Goal: Transaction & Acquisition: Book appointment/travel/reservation

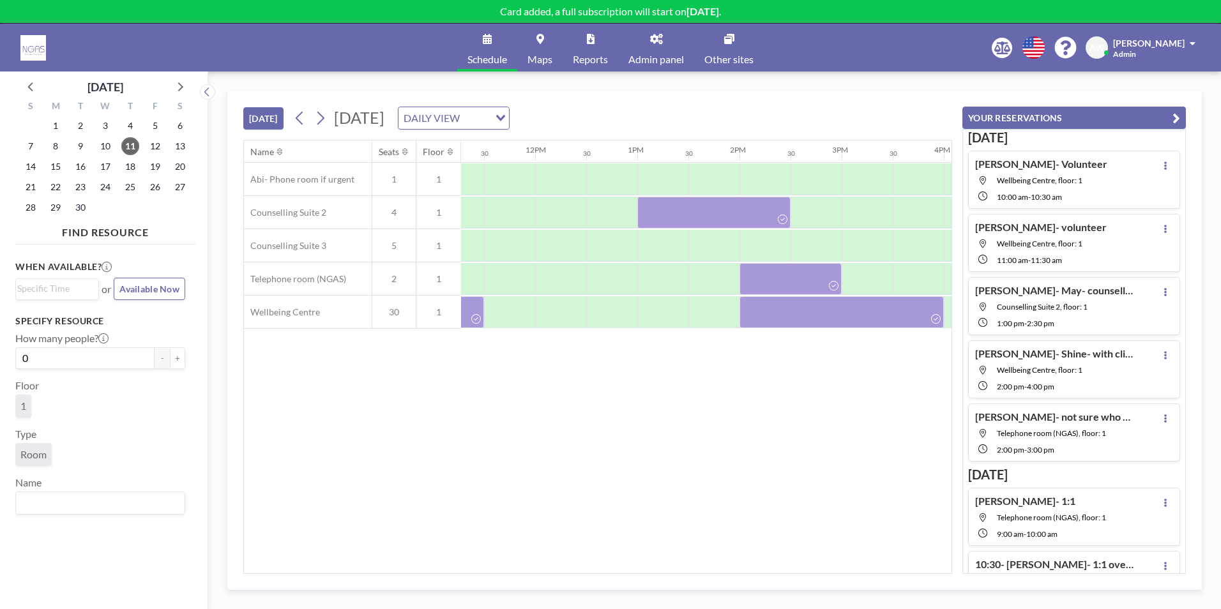
scroll to position [0, 1157]
click at [428, 439] on div "Name Seats Floor 12AM 30 1AM 30 2AM 30 3AM 30 4AM 30 5AM 30 6AM 30 7AM 30 8AM 3…" at bounding box center [598, 356] width 708 height 433
click at [83, 187] on span "23" at bounding box center [81, 187] width 18 height 18
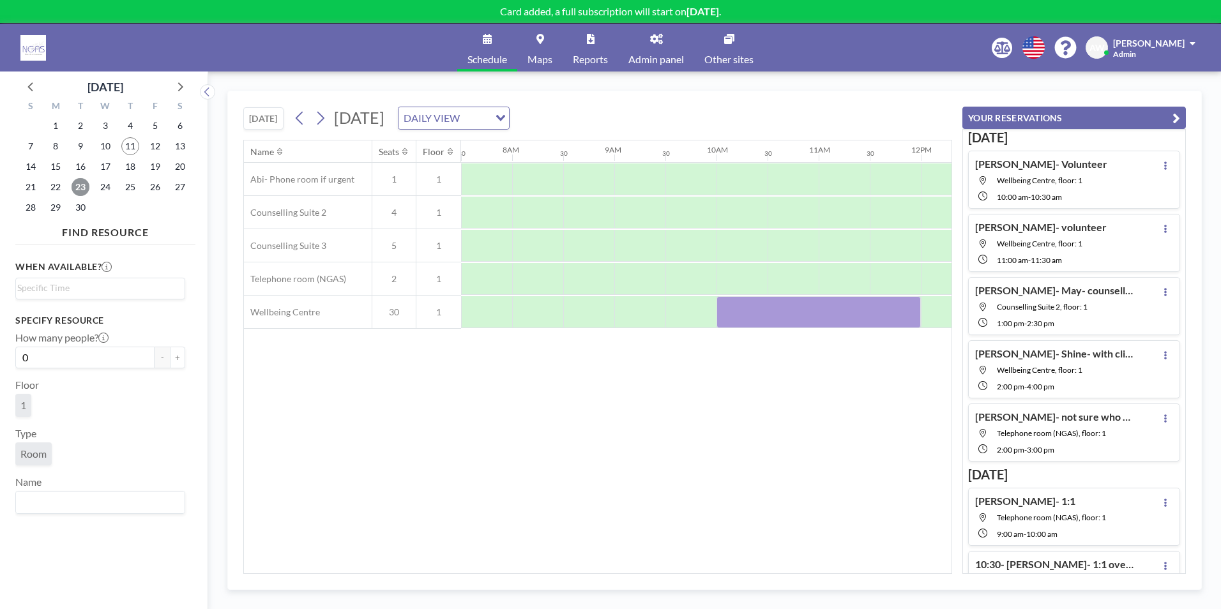
scroll to position [0, 836]
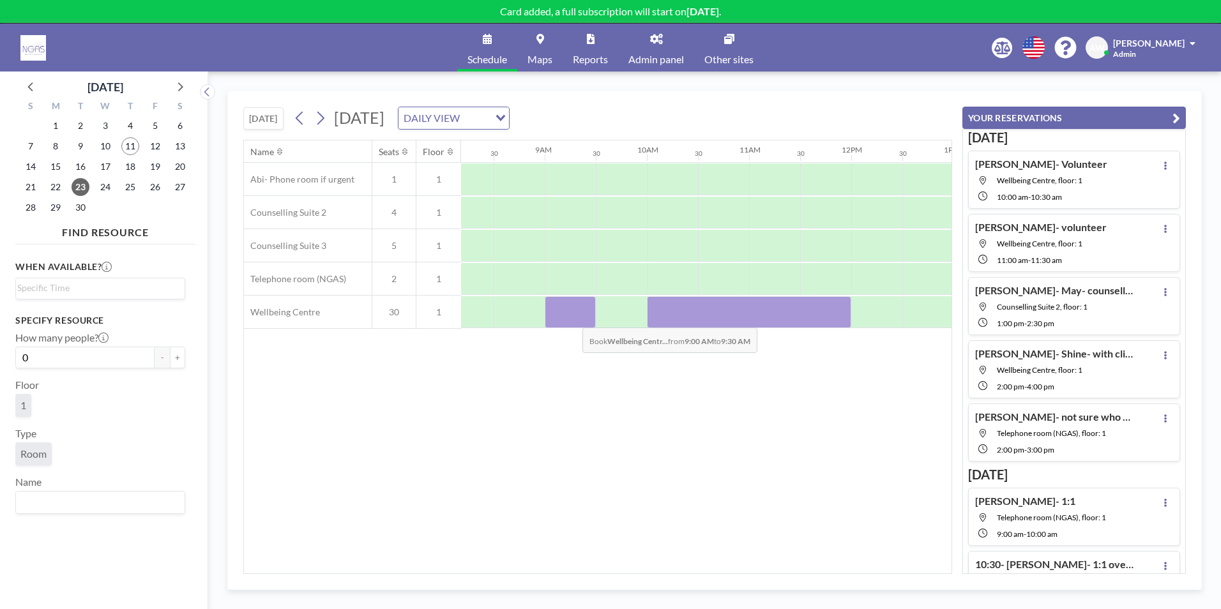
click at [572, 318] on div at bounding box center [570, 312] width 51 height 32
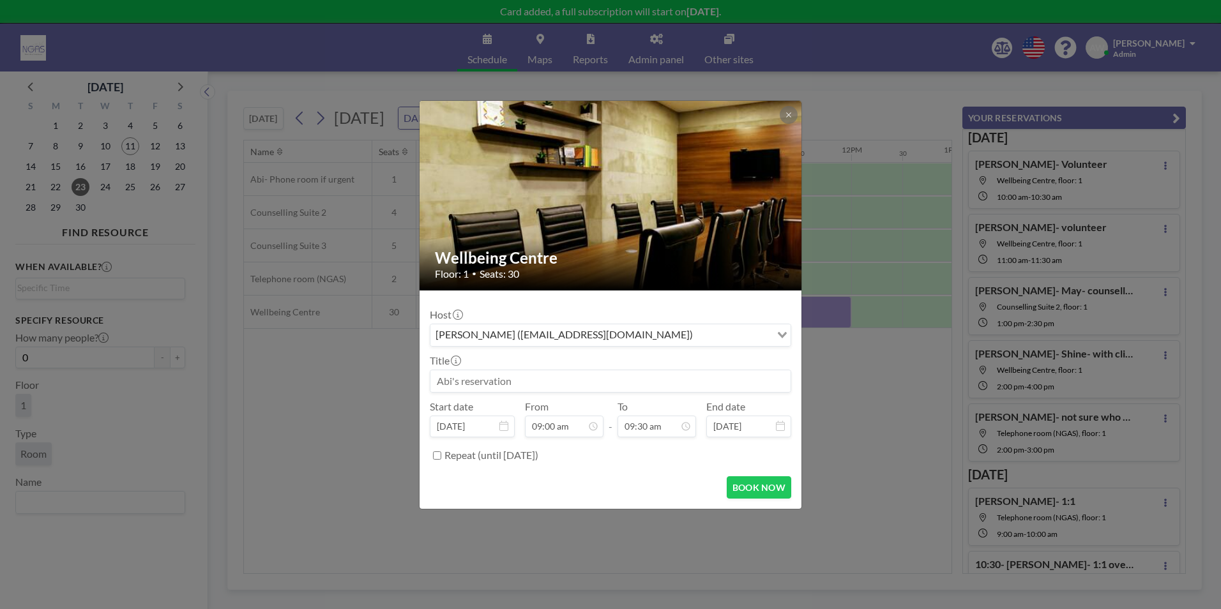
click at [573, 391] on input at bounding box center [610, 381] width 360 height 22
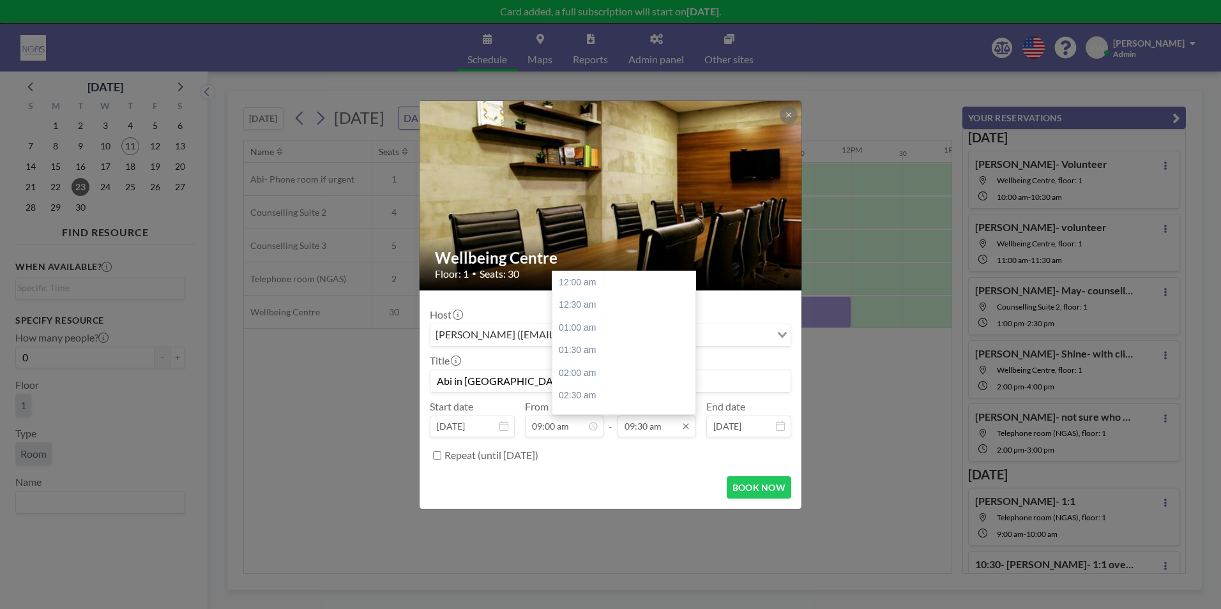
scroll to position [432, 0]
type input "Abi in [GEOGRAPHIC_DATA]- Volunteer"
click at [628, 310] on div "10:00 am" at bounding box center [626, 305] width 149 height 23
type input "10:00 am"
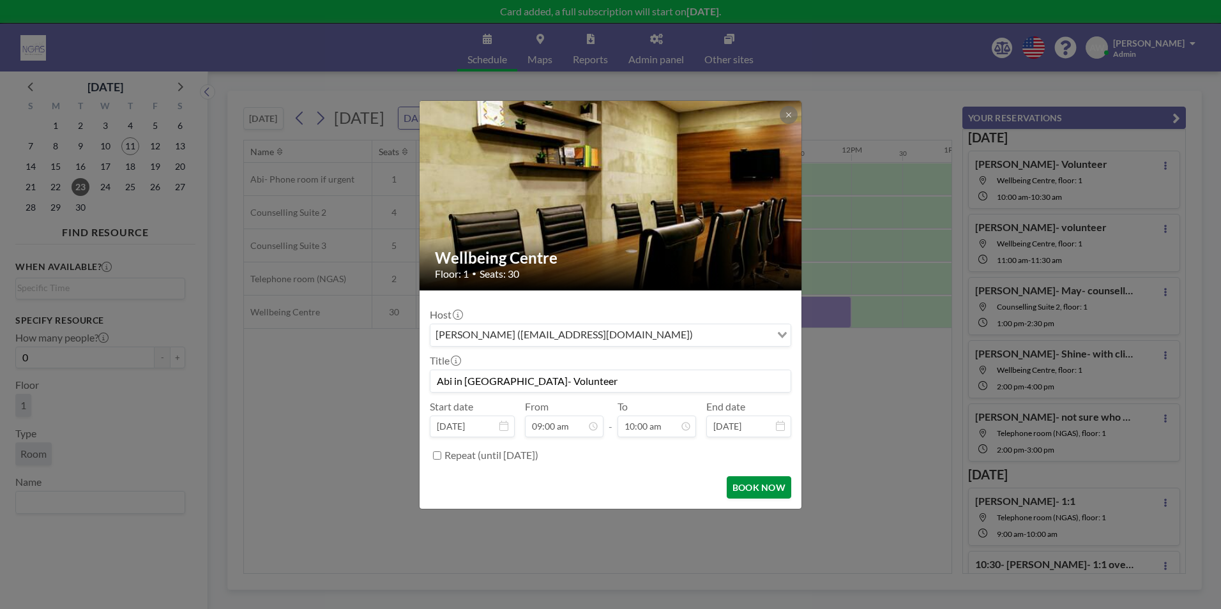
click at [774, 490] on button "BOOK NOW" at bounding box center [759, 487] width 64 height 22
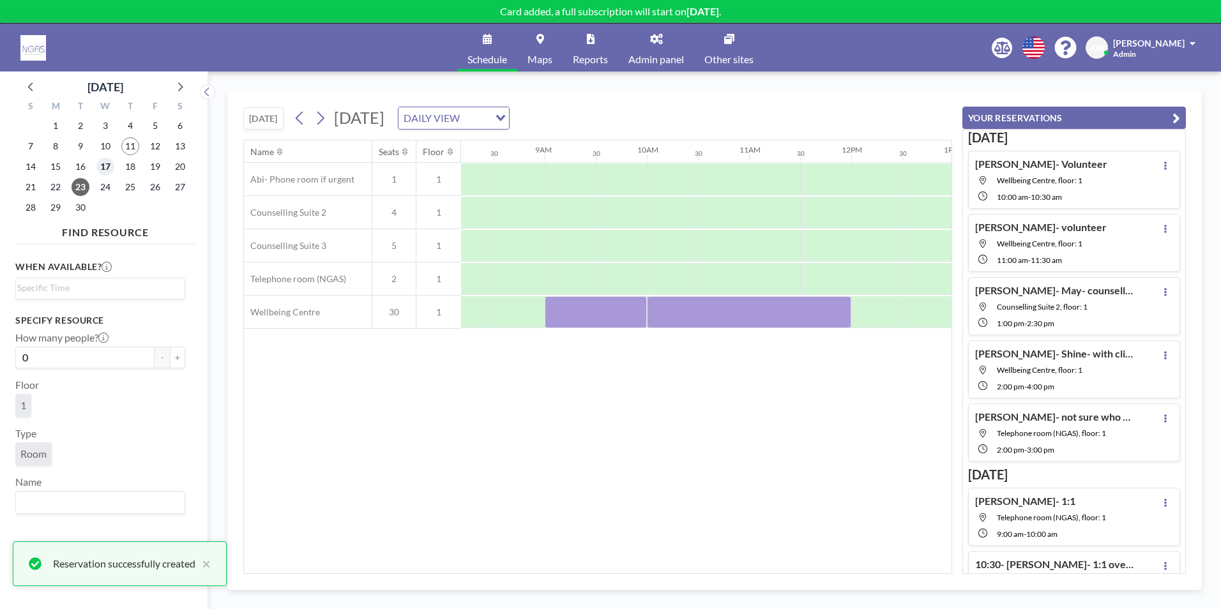
click at [102, 165] on span "17" at bounding box center [105, 167] width 18 height 18
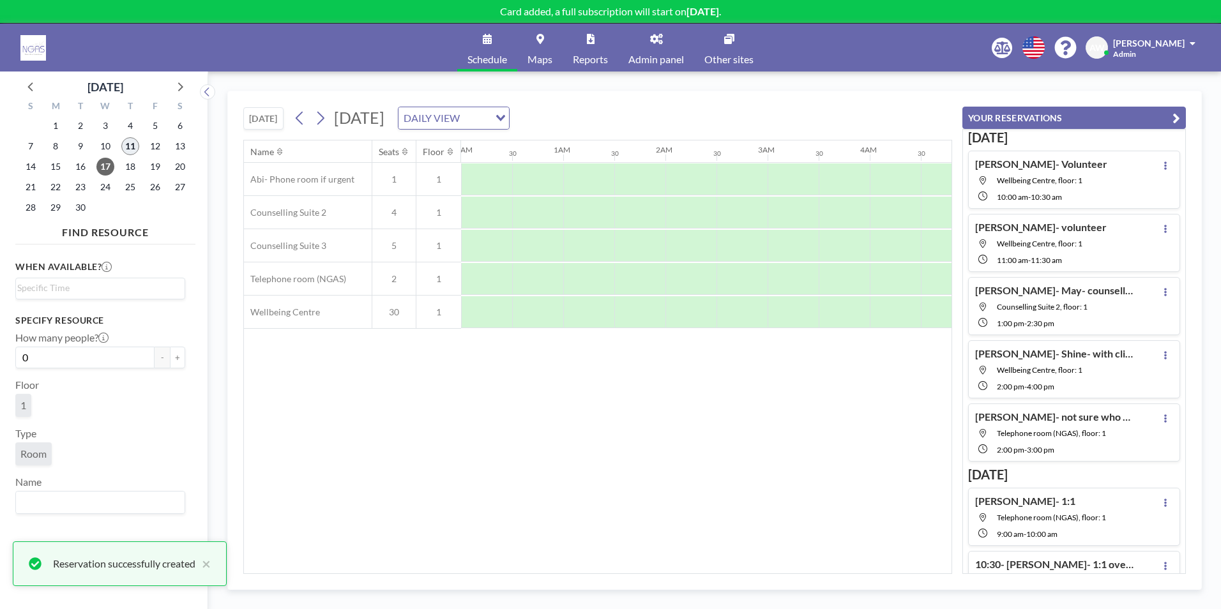
scroll to position [0, 372]
click at [135, 148] on span "11" at bounding box center [130, 146] width 18 height 18
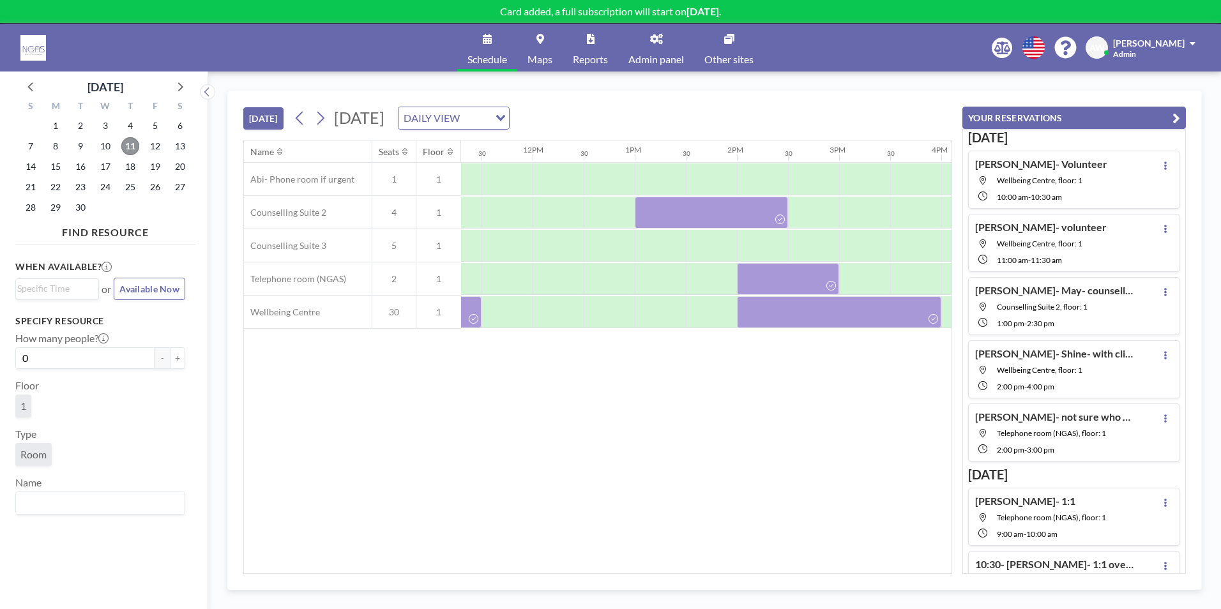
scroll to position [0, 1204]
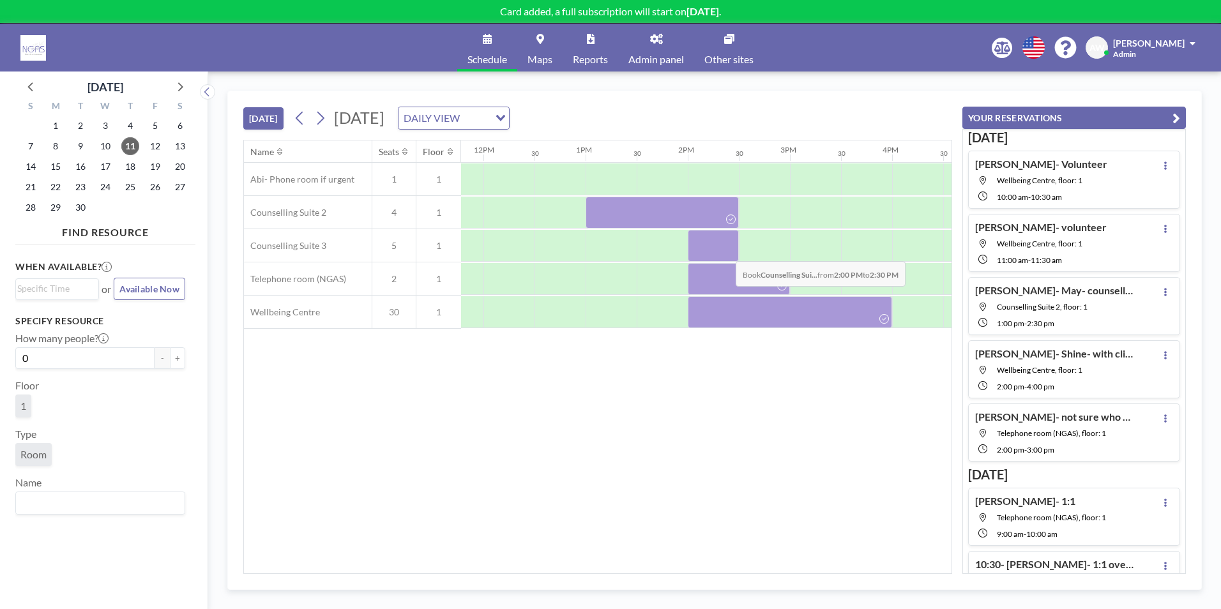
click at [725, 252] on div at bounding box center [713, 246] width 51 height 32
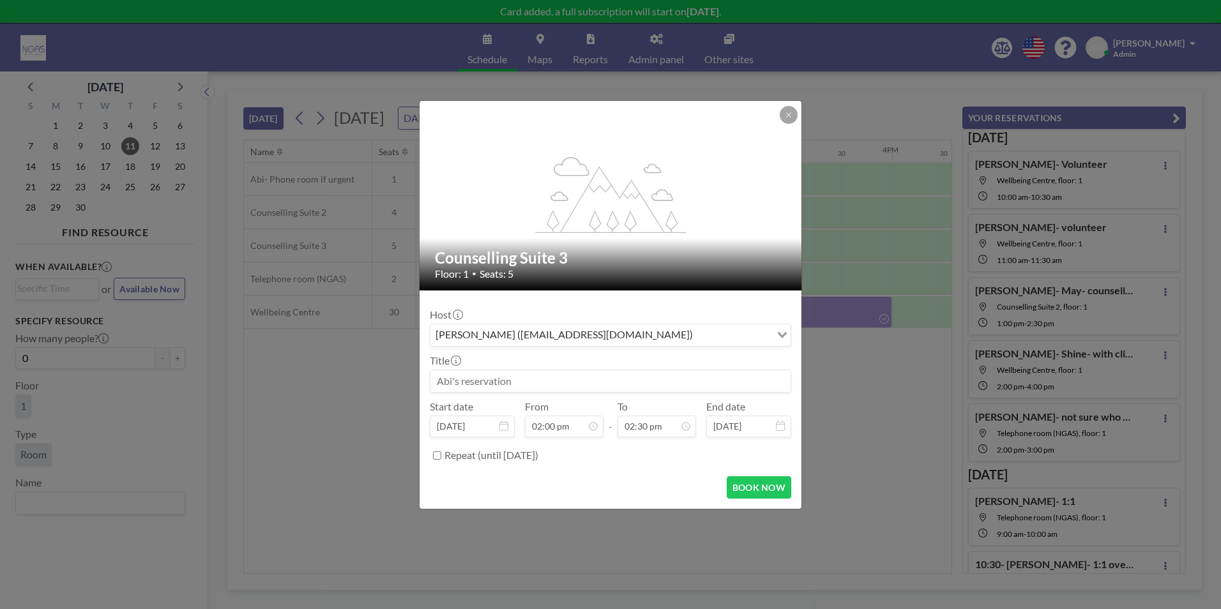
click at [477, 385] on input at bounding box center [610, 381] width 360 height 22
type input "Abi- Volunteer"
click at [780, 490] on button "BOOK NOW" at bounding box center [759, 487] width 64 height 22
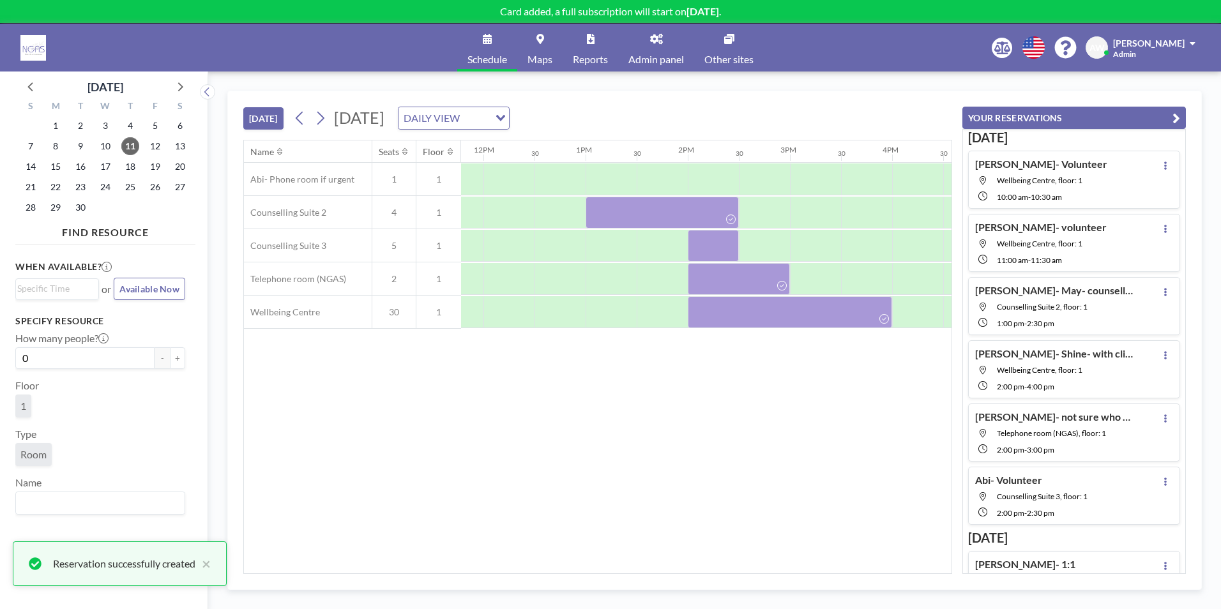
click at [660, 398] on div "Name Seats Floor 12AM 30 1AM 30 2AM 30 3AM 30 4AM 30 5AM 30 6AM 30 7AM 30 8AM 3…" at bounding box center [598, 356] width 708 height 433
click at [646, 566] on div "Name Seats Floor 12AM 30 1AM 30 2AM 30 3AM 30 4AM 30 5AM 30 6AM 30 7AM 30 8AM 3…" at bounding box center [598, 356] width 708 height 433
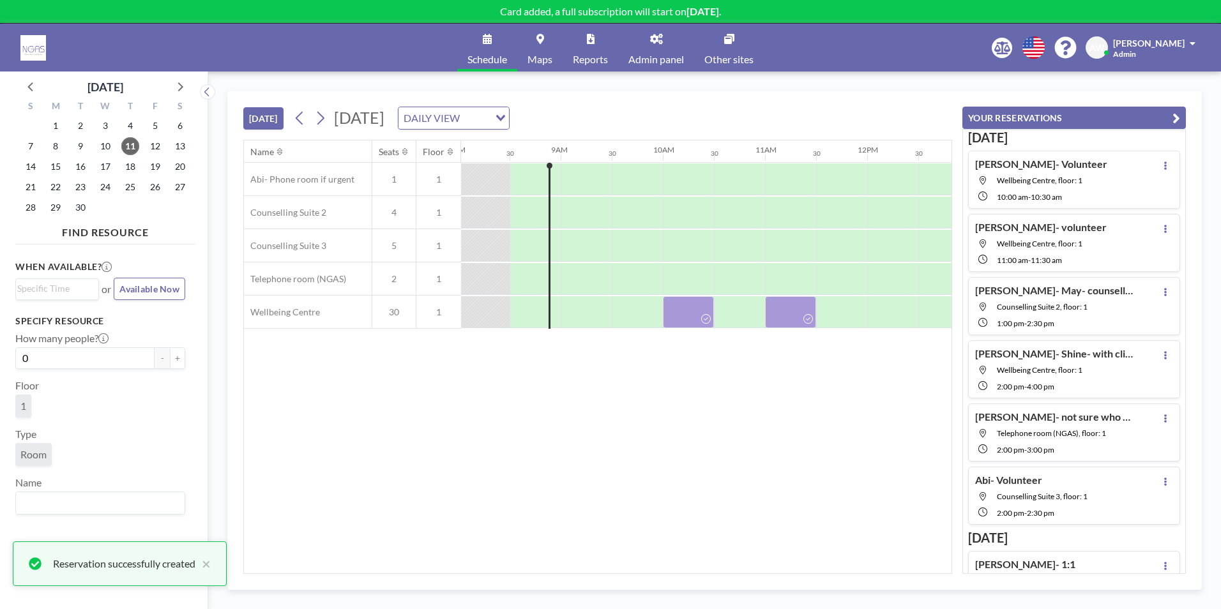
scroll to position [0, 812]
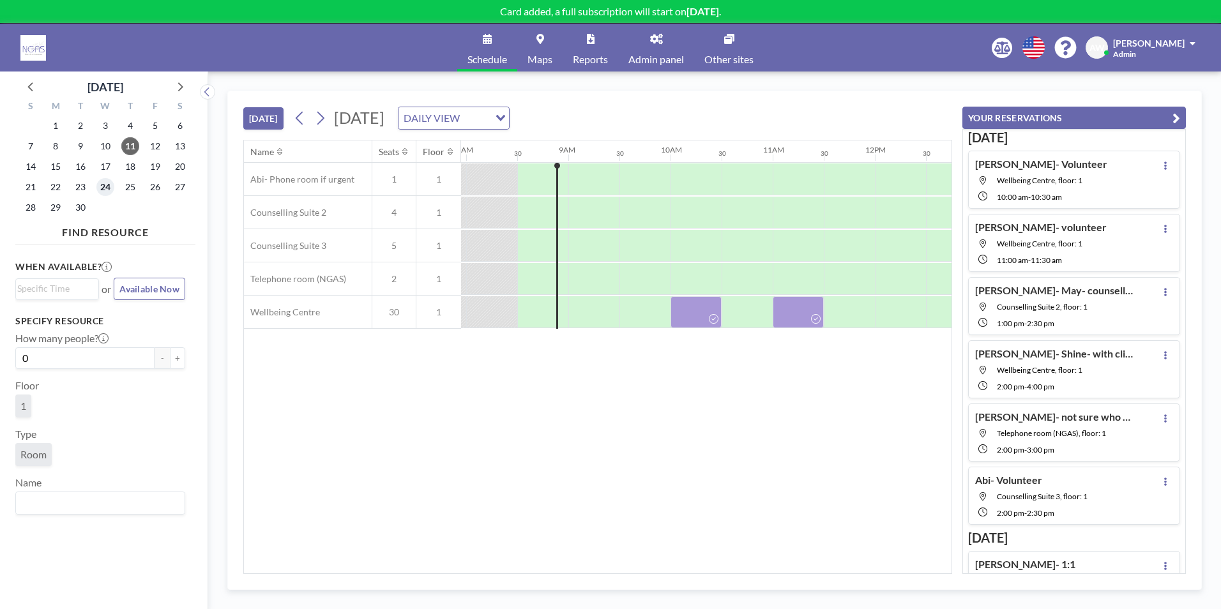
click at [111, 190] on span "24" at bounding box center [105, 187] width 18 height 18
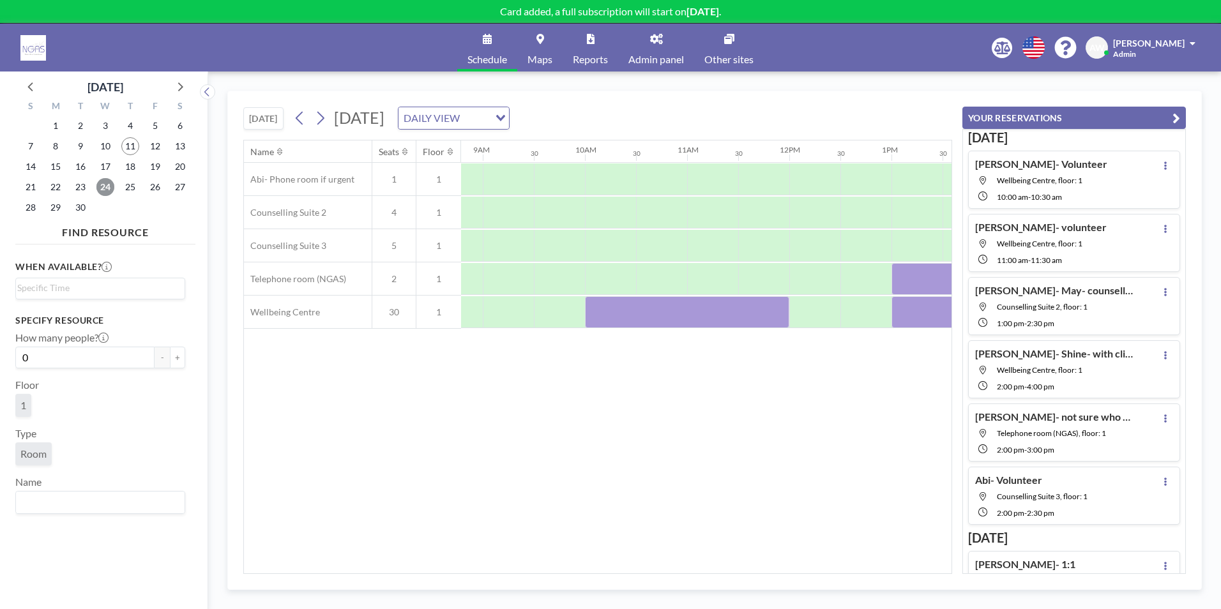
scroll to position [0, 913]
click at [811, 311] on div at bounding box center [800, 312] width 51 height 32
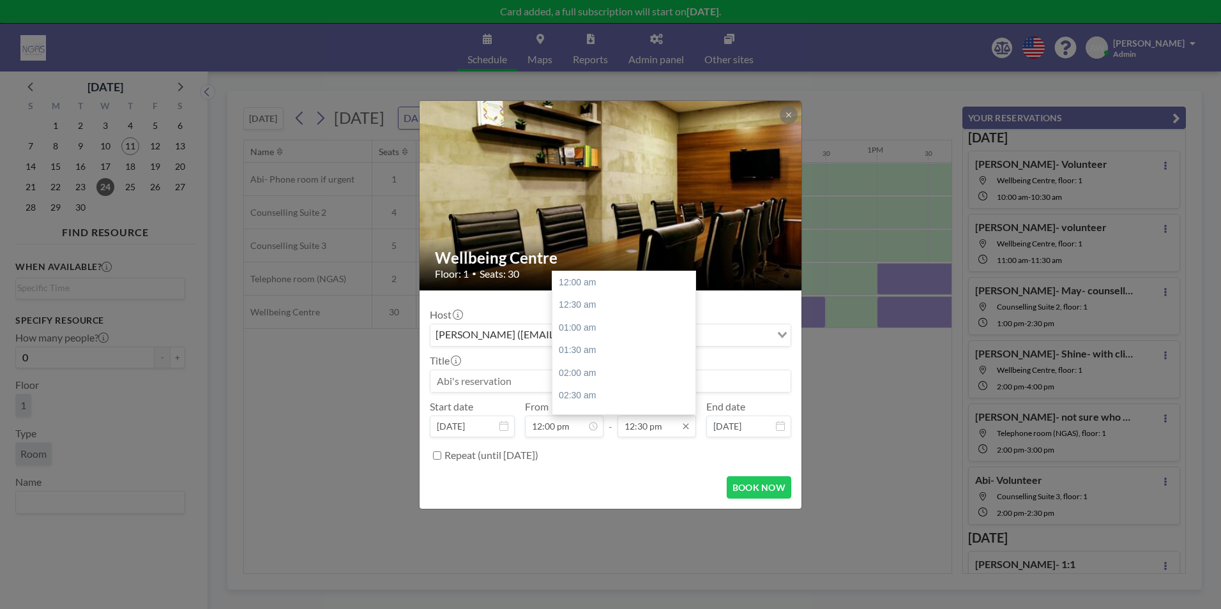
scroll to position [568, 0]
click at [639, 308] on div "01:00 pm" at bounding box center [626, 305] width 149 height 23
type input "01:00 pm"
click at [481, 391] on input at bounding box center [610, 381] width 360 height 22
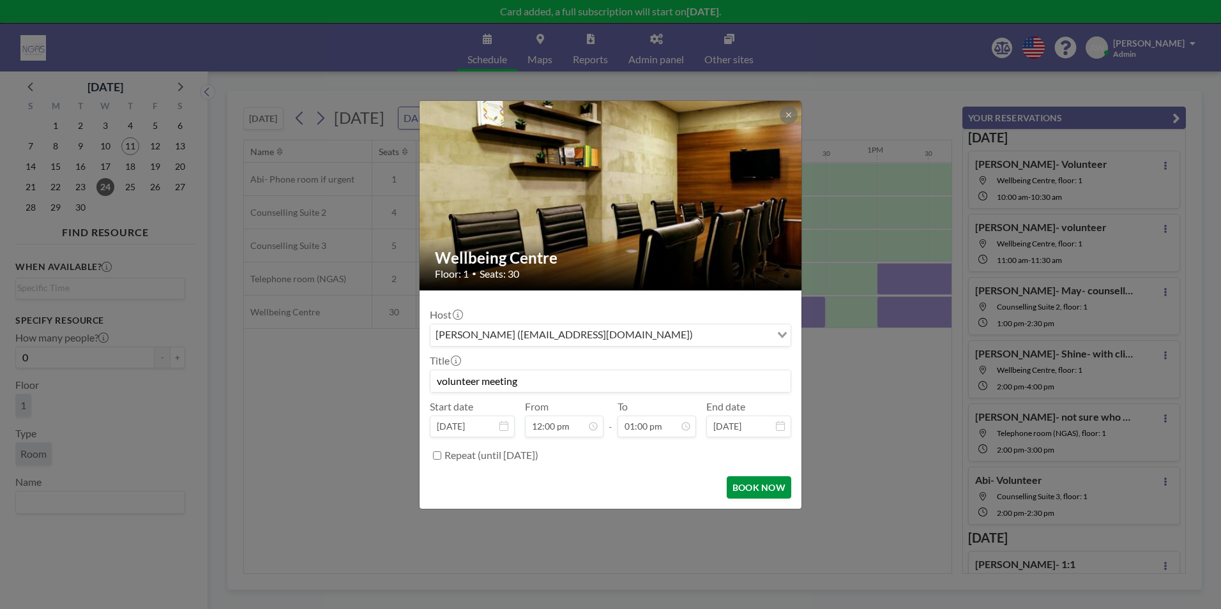
type input "volunteer meeting"
click at [734, 480] on button "BOOK NOW" at bounding box center [759, 487] width 64 height 22
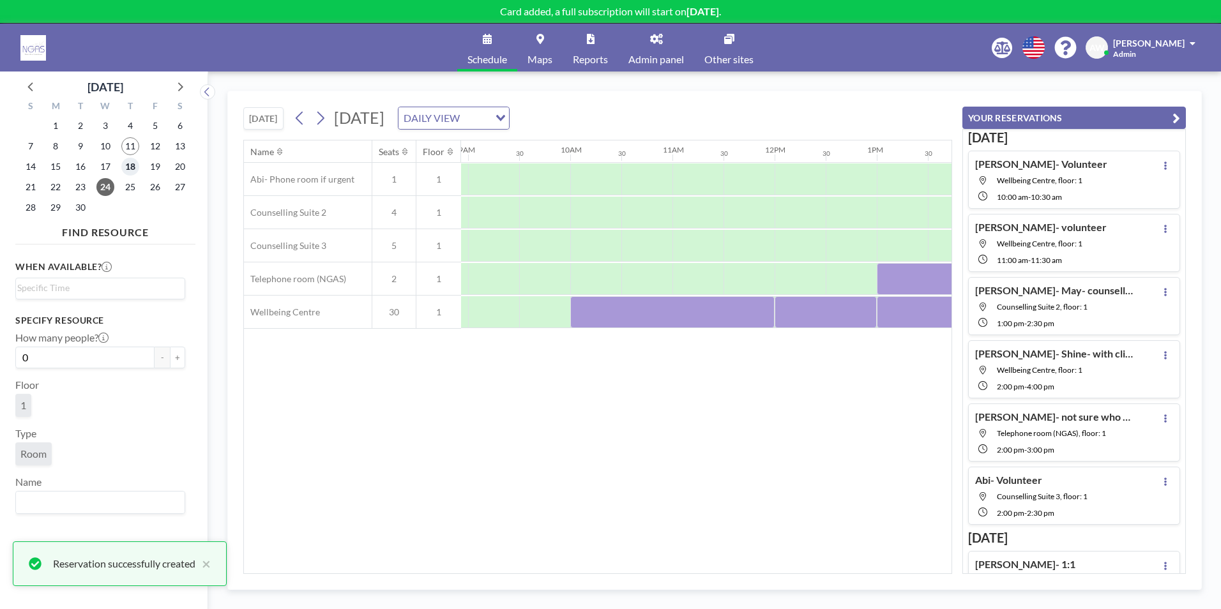
click at [127, 169] on span "18" at bounding box center [130, 167] width 18 height 18
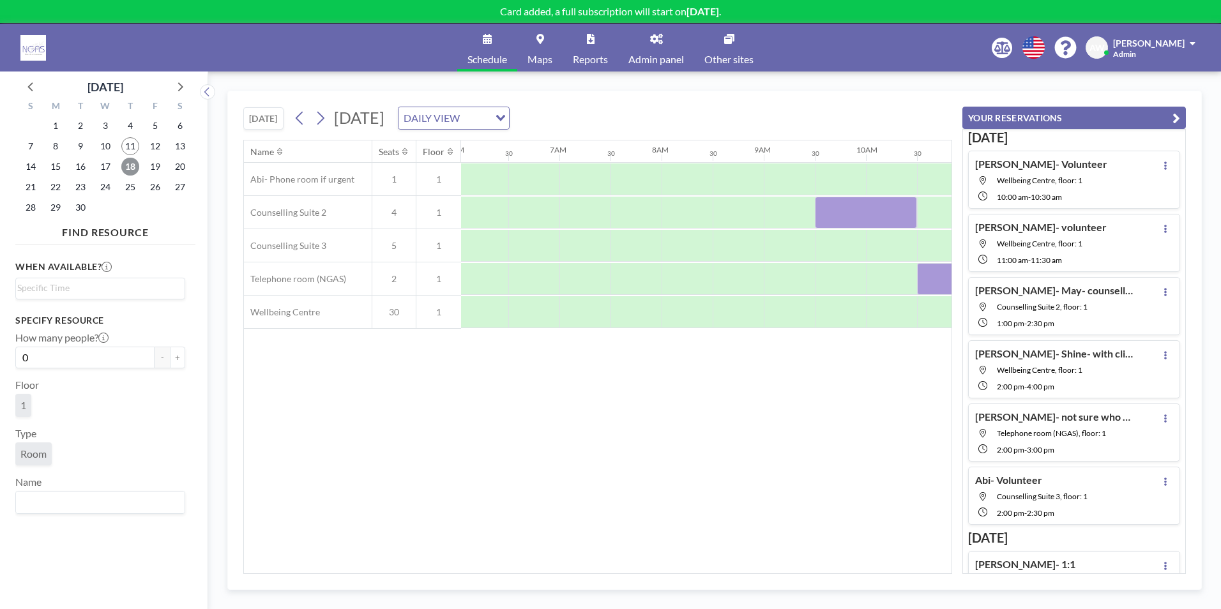
scroll to position [0, 766]
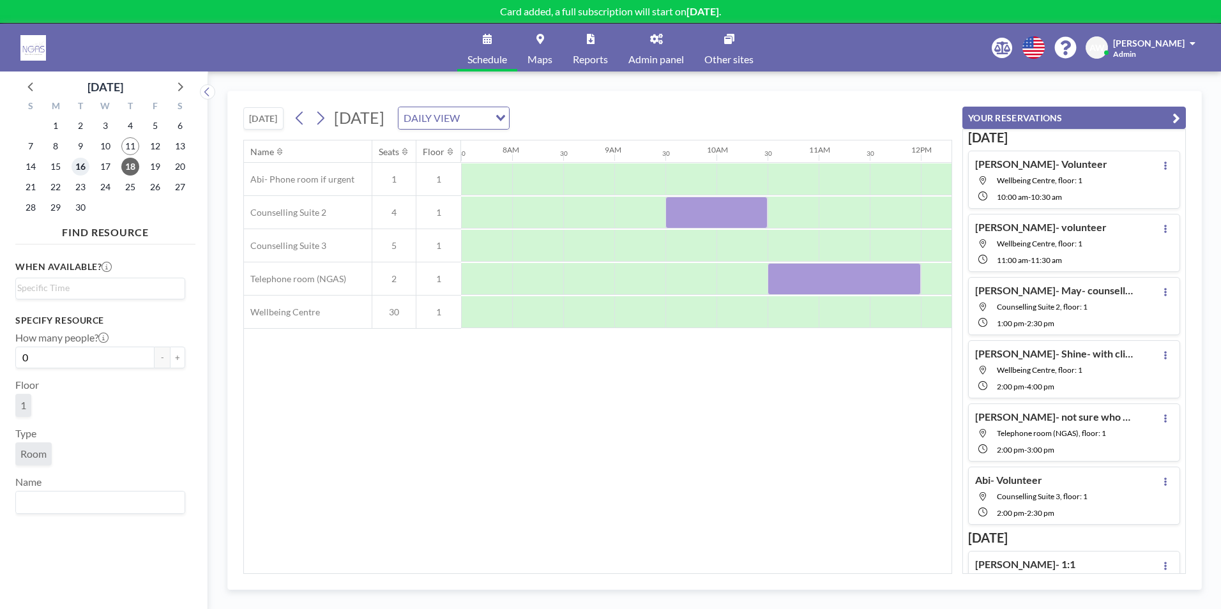
click at [87, 171] on span "16" at bounding box center [81, 167] width 18 height 18
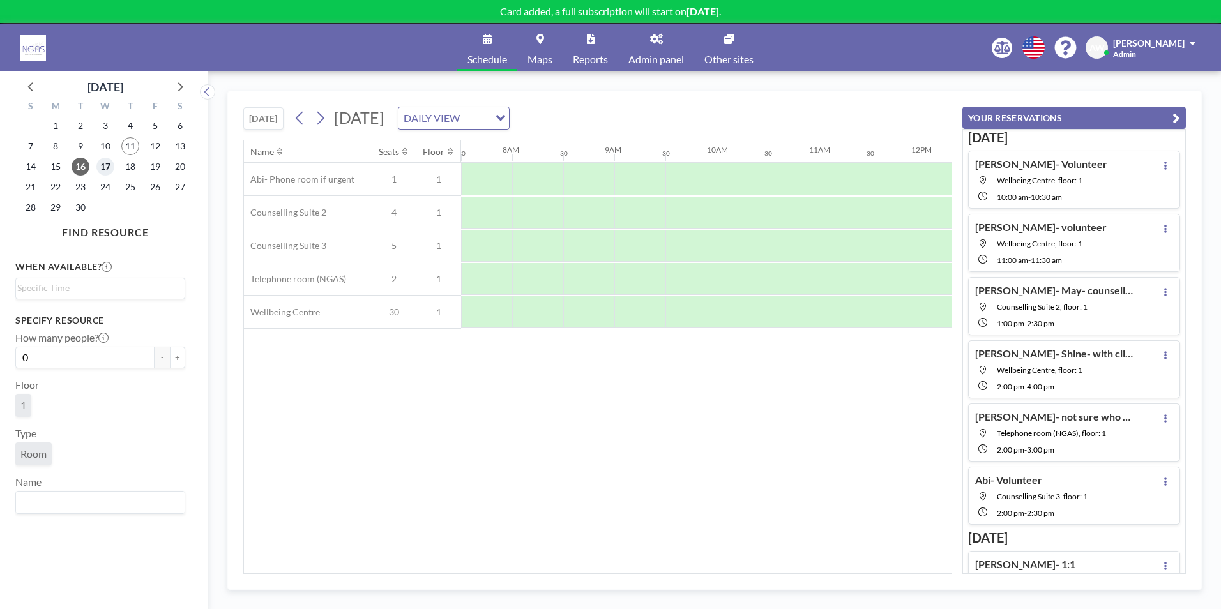
click at [100, 167] on span "17" at bounding box center [105, 167] width 18 height 18
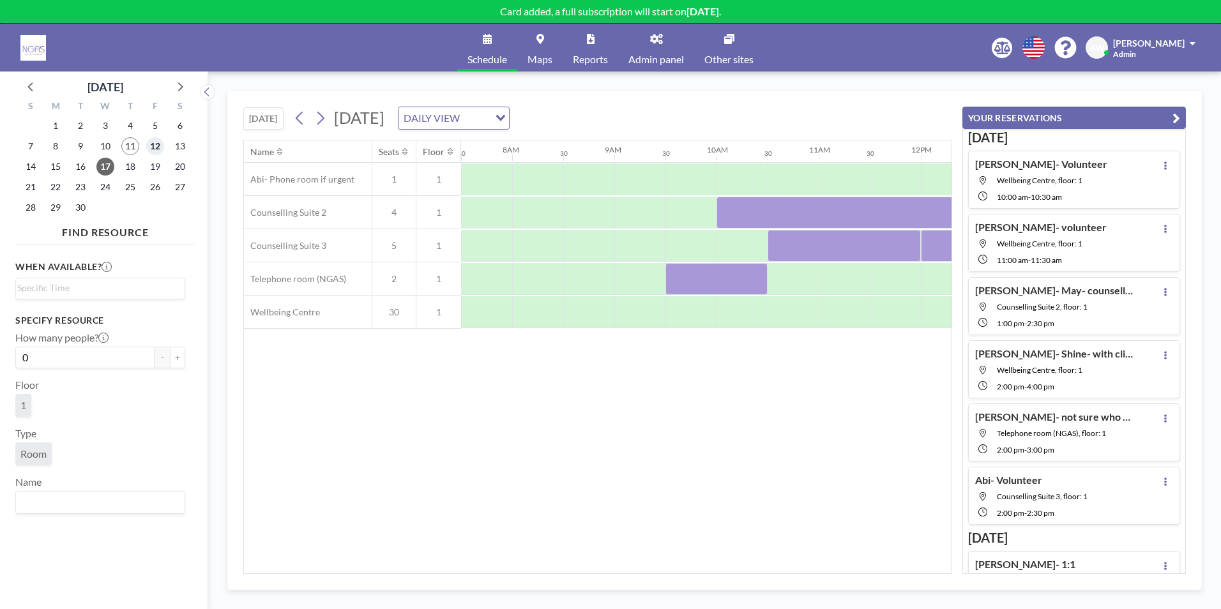
click at [148, 149] on span "12" at bounding box center [155, 146] width 18 height 18
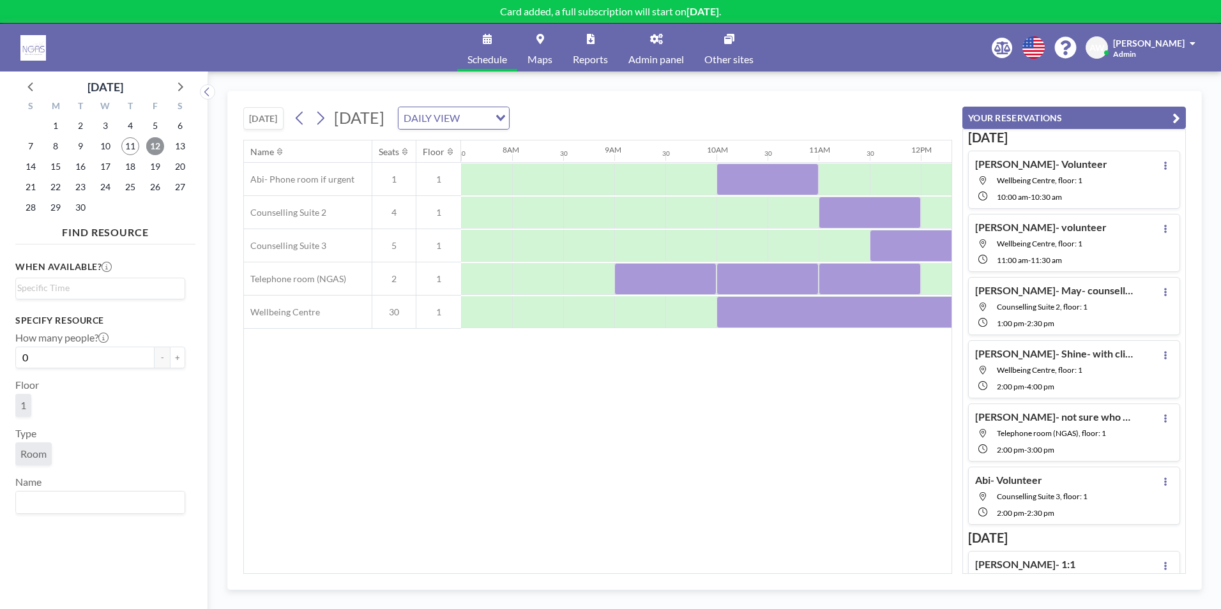
scroll to position [0, 918]
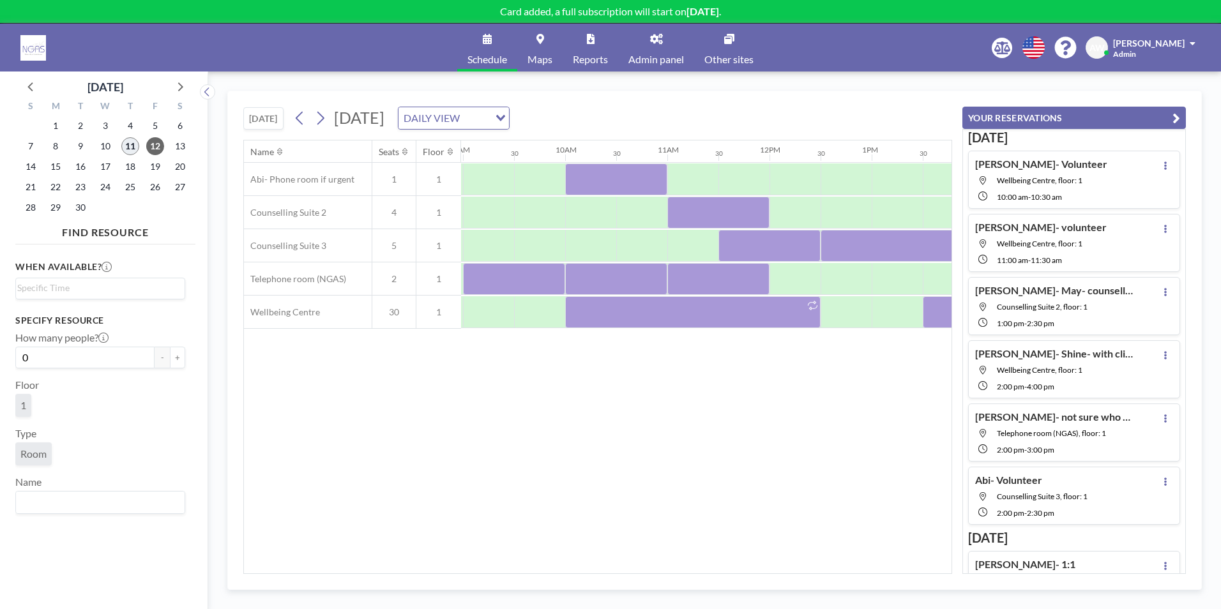
click at [132, 141] on span "11" at bounding box center [130, 146] width 18 height 18
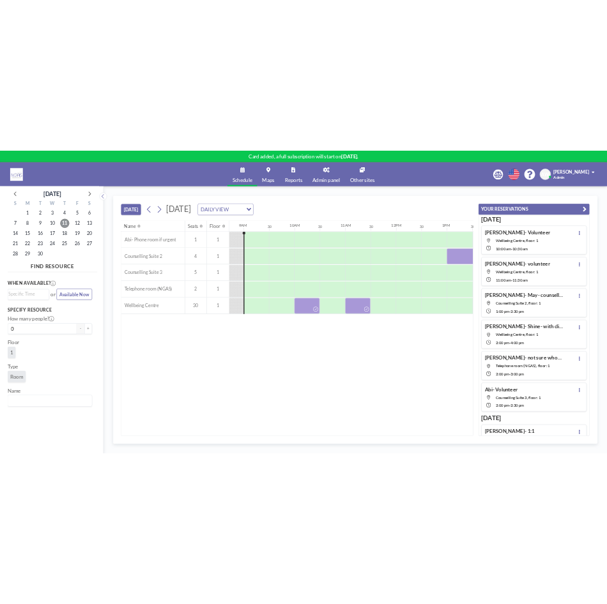
scroll to position [0, 886]
